Goal: Check status: Check status

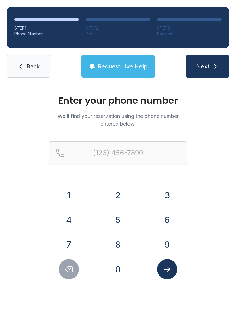
click at [166, 196] on button "3" at bounding box center [167, 195] width 20 height 20
click at [120, 276] on button "0" at bounding box center [118, 269] width 20 height 20
click at [118, 196] on button "2" at bounding box center [118, 195] width 20 height 20
click at [70, 248] on button "7" at bounding box center [69, 244] width 20 height 20
click at [114, 216] on button "5" at bounding box center [118, 220] width 20 height 20
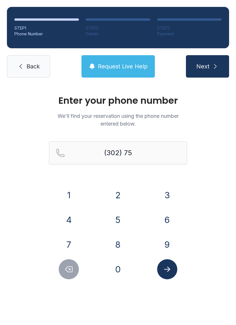
click at [112, 195] on button "2" at bounding box center [118, 195] width 20 height 20
click at [115, 243] on button "8" at bounding box center [118, 244] width 20 height 20
click at [68, 251] on button "7" at bounding box center [69, 244] width 20 height 20
click at [114, 196] on button "2" at bounding box center [118, 195] width 20 height 20
click at [62, 196] on button "1" at bounding box center [69, 195] width 20 height 20
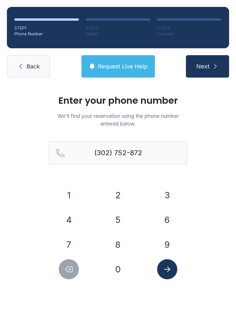
type input "[PHONE_NUMBER]"
click at [201, 67] on span "Next" at bounding box center [202, 66] width 13 height 8
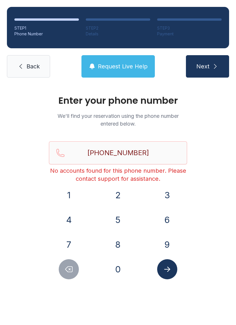
click at [104, 74] on button "Request Live Help" at bounding box center [117, 66] width 73 height 22
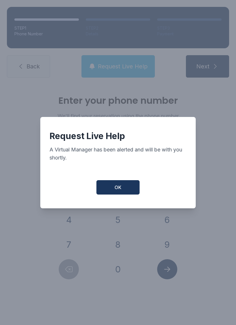
click at [116, 191] on span "OK" at bounding box center [117, 187] width 7 height 7
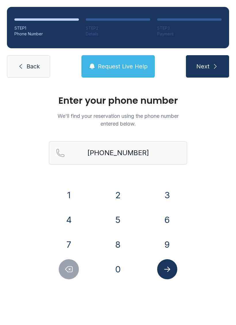
click at [166, 268] on icon "Submit lookup form" at bounding box center [167, 269] width 9 height 9
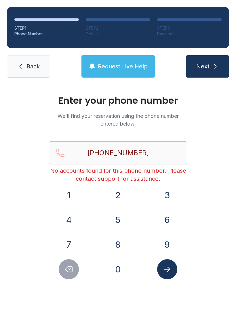
click at [22, 66] on icon at bounding box center [20, 66] width 7 height 7
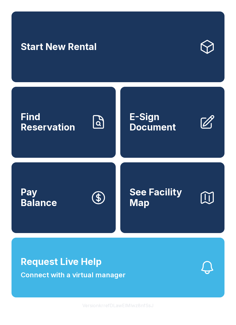
click at [160, 123] on span "E-Sign Document" at bounding box center [161, 122] width 65 height 21
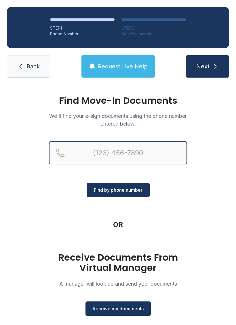
click at [85, 152] on input "Reservation phone number" at bounding box center [118, 152] width 138 height 23
type input "[PHONE_NUMBER]"
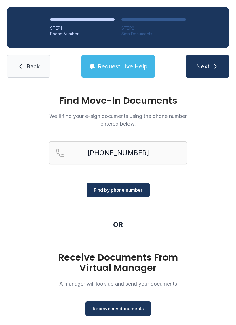
click at [138, 193] on span "Find by phone number" at bounding box center [118, 189] width 49 height 7
